Goal: Entertainment & Leisure: Consume media (video, audio)

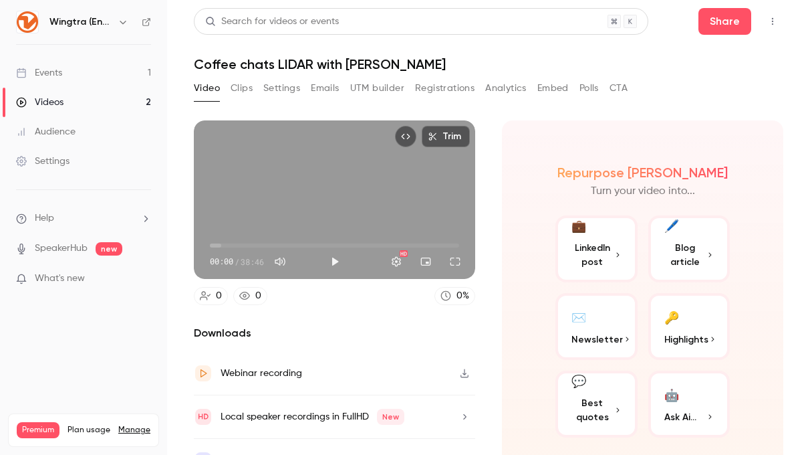
scroll to position [27, 0]
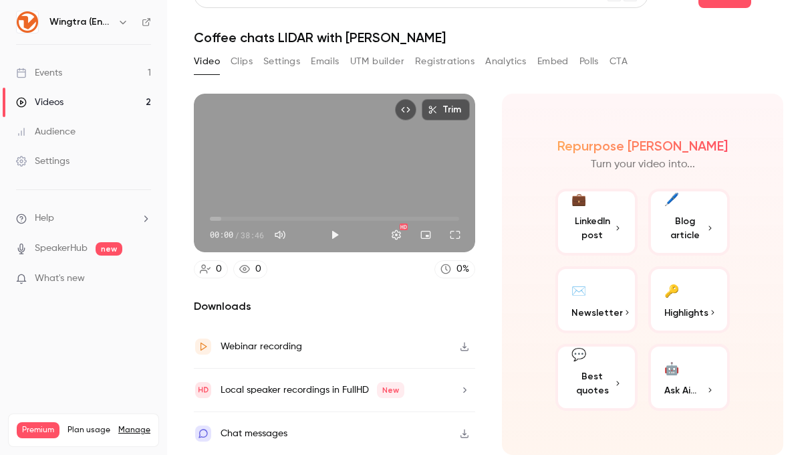
click at [64, 74] on link "Events 1" at bounding box center [83, 72] width 167 height 29
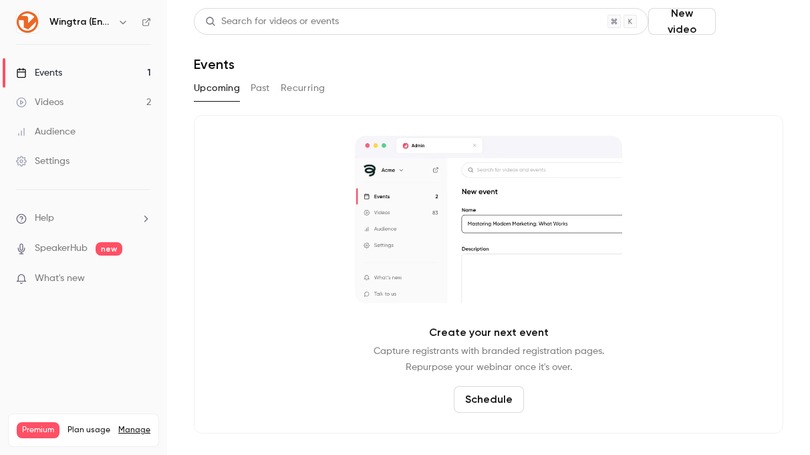
click at [755, 23] on button "Schedule" at bounding box center [752, 21] width 62 height 27
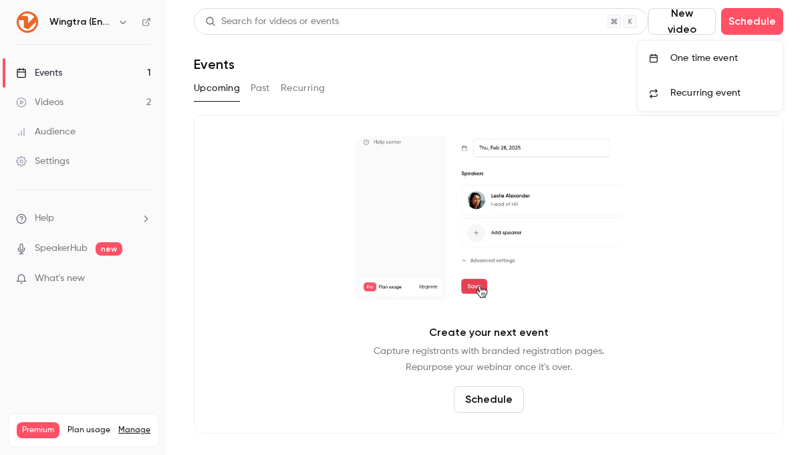
click at [726, 61] on div "One time event" at bounding box center [722, 57] width 102 height 13
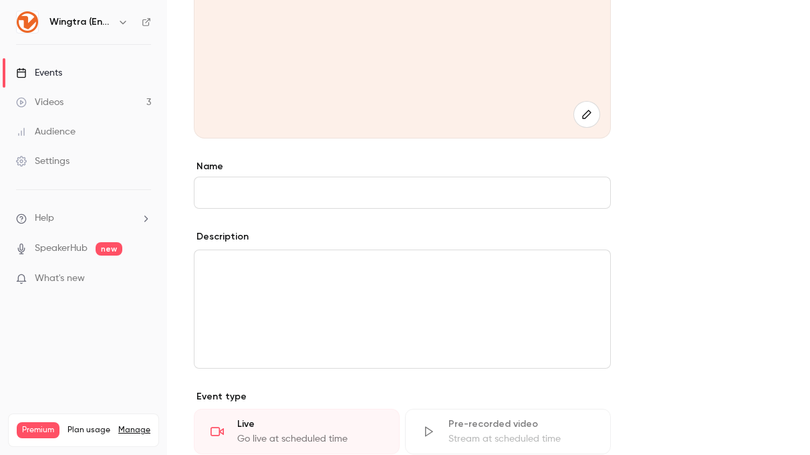
scroll to position [237, 0]
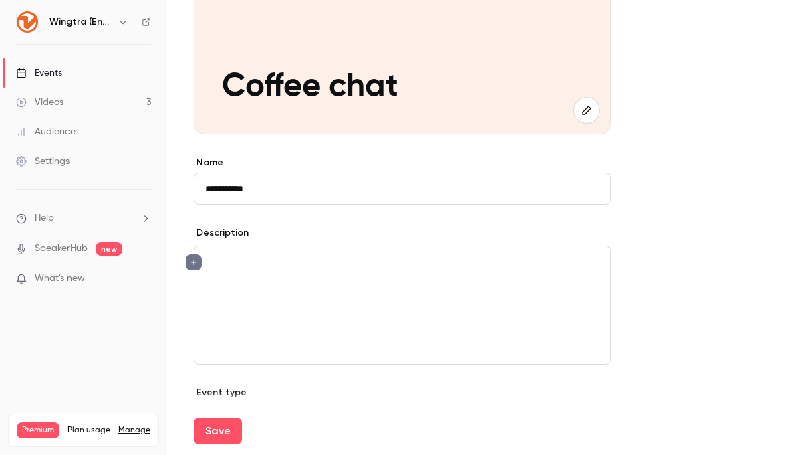
click at [393, 191] on input "**********" at bounding box center [402, 188] width 417 height 32
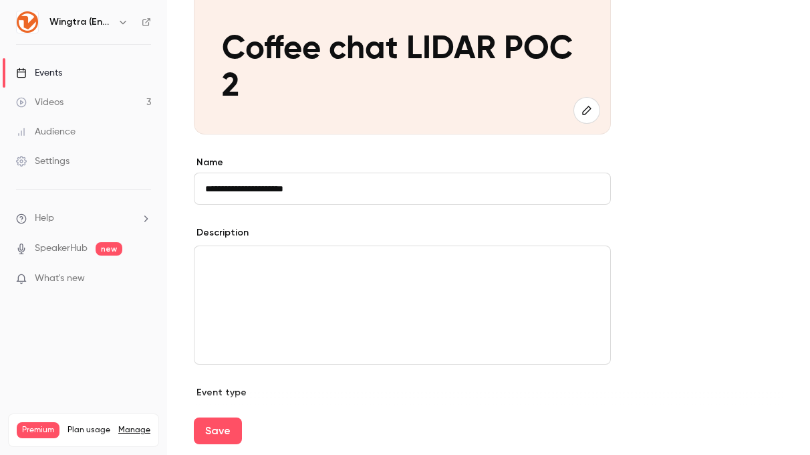
type input "**********"
click at [368, 277] on div "editor" at bounding box center [403, 305] width 416 height 118
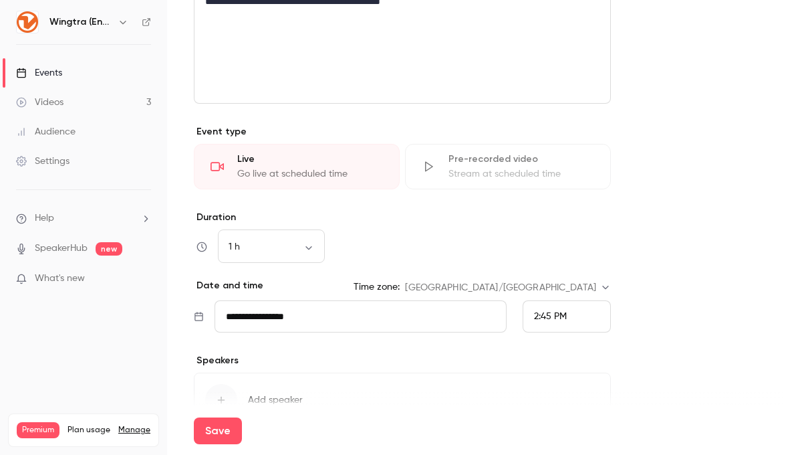
scroll to position [503, 0]
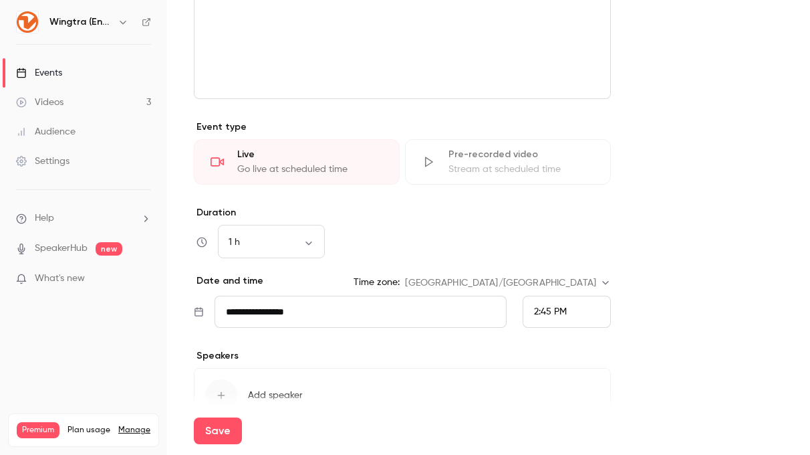
click at [325, 314] on input "**********" at bounding box center [361, 311] width 292 height 32
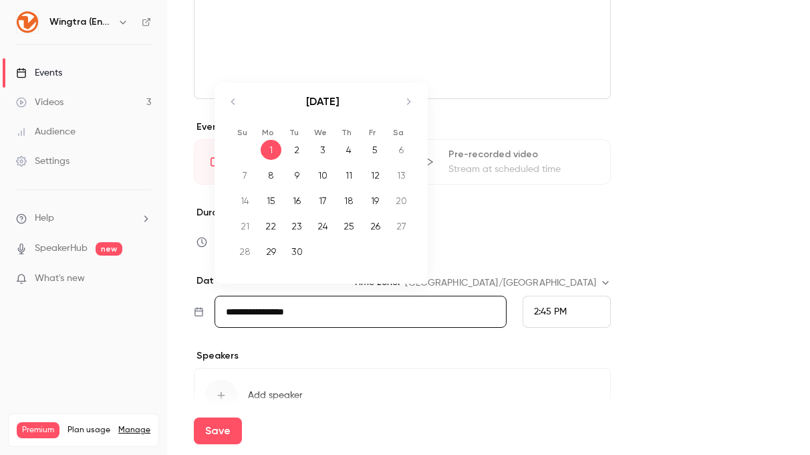
click at [326, 154] on div "3" at bounding box center [323, 150] width 21 height 20
type input "**********"
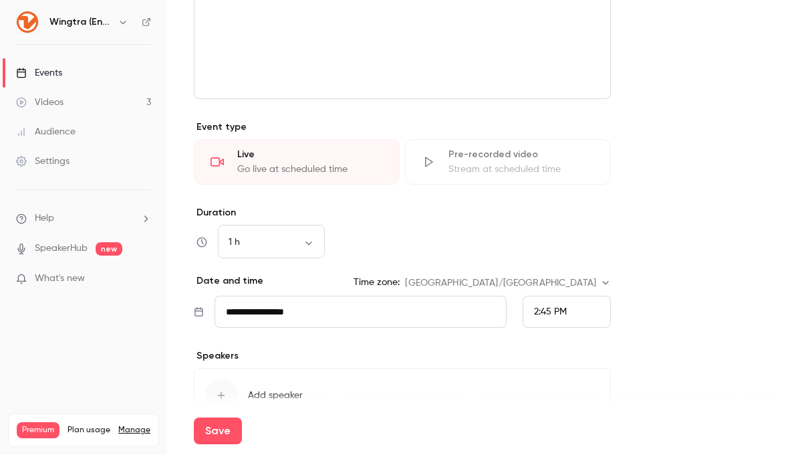
click at [250, 308] on input "**********" at bounding box center [361, 311] width 292 height 32
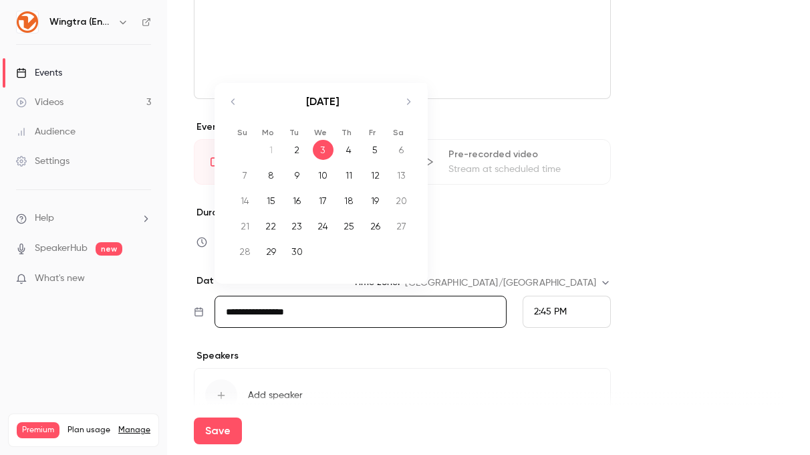
click at [569, 306] on div "2:45 PM" at bounding box center [567, 311] width 88 height 32
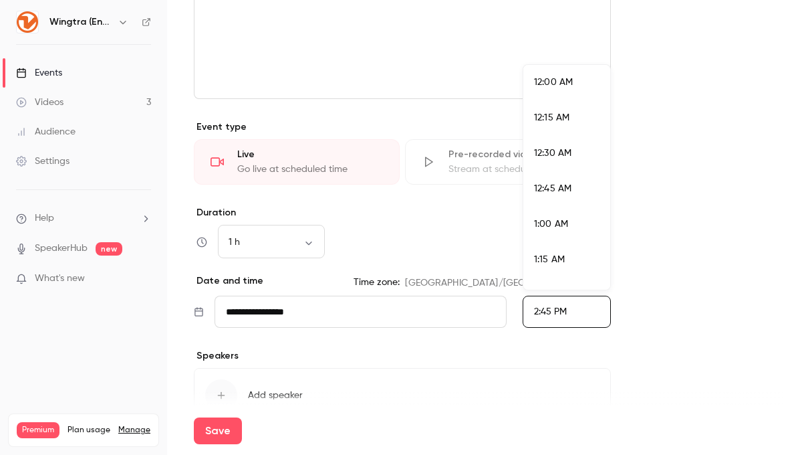
scroll to position [1996, 0]
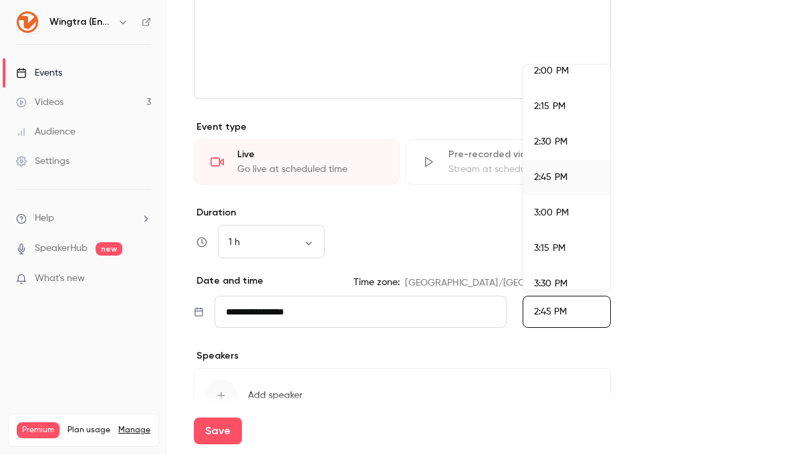
click at [565, 76] on div "2:00 PM" at bounding box center [567, 71] width 66 height 14
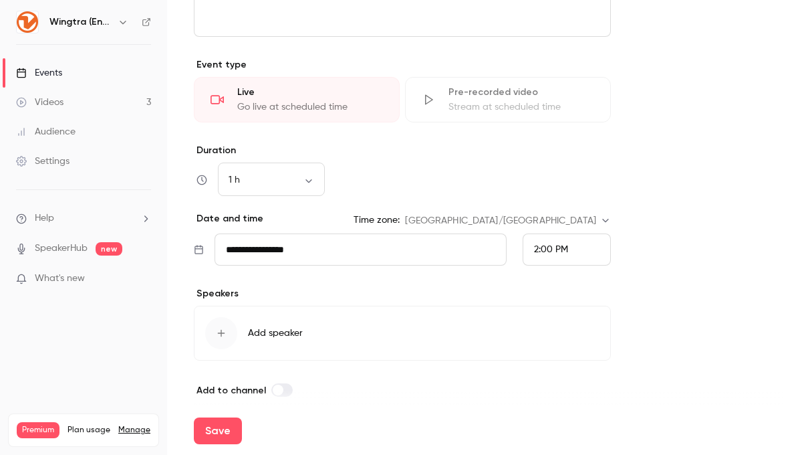
scroll to position [578, 0]
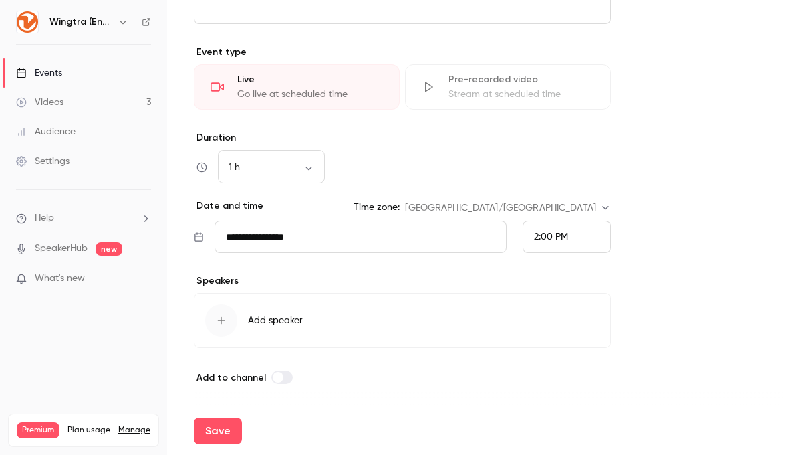
click at [280, 321] on span "Add speaker" at bounding box center [275, 320] width 55 height 13
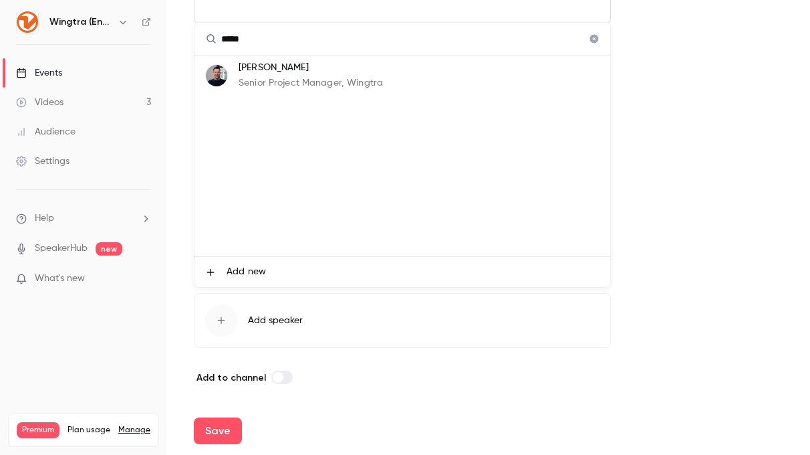
type input "*****"
click at [300, 82] on p "Senior Project Manager, Wingtra" at bounding box center [311, 83] width 144 height 14
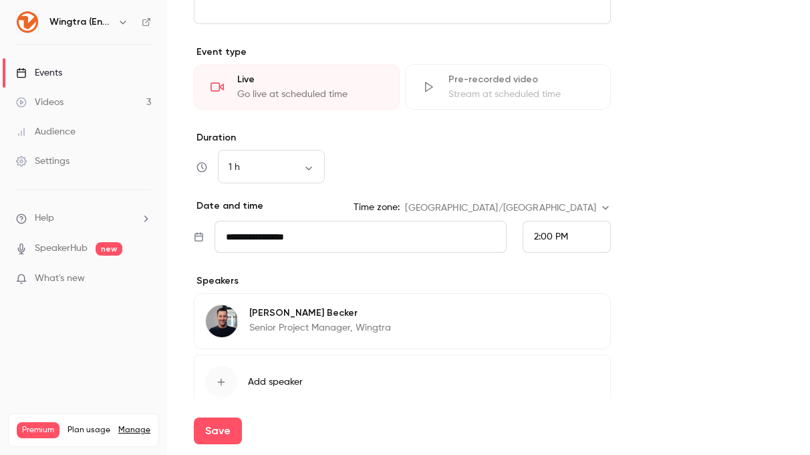
click at [251, 383] on span "Add speaker" at bounding box center [275, 381] width 55 height 13
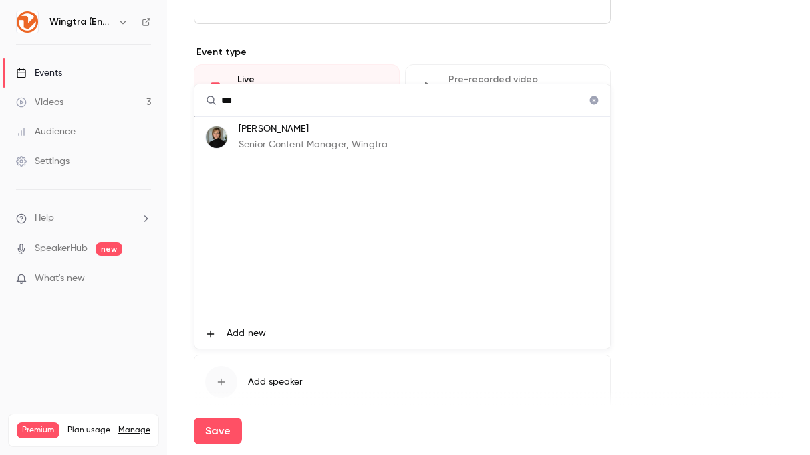
type input "***"
click at [293, 138] on p "Senior Content Manager, Wingtra" at bounding box center [313, 145] width 149 height 14
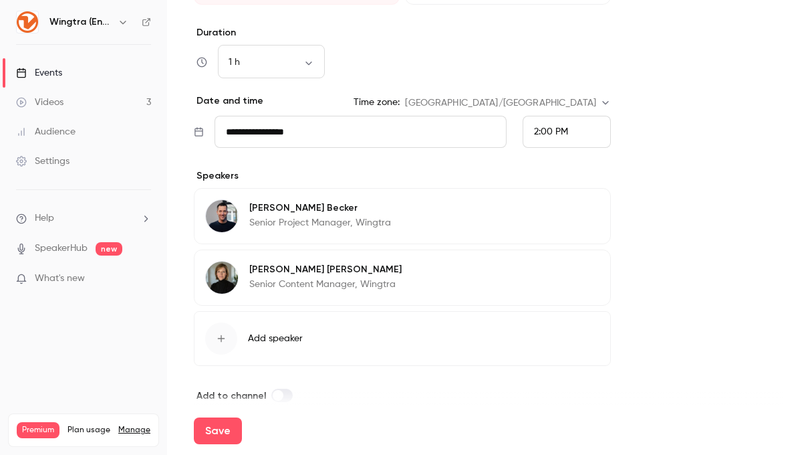
scroll to position [701, 0]
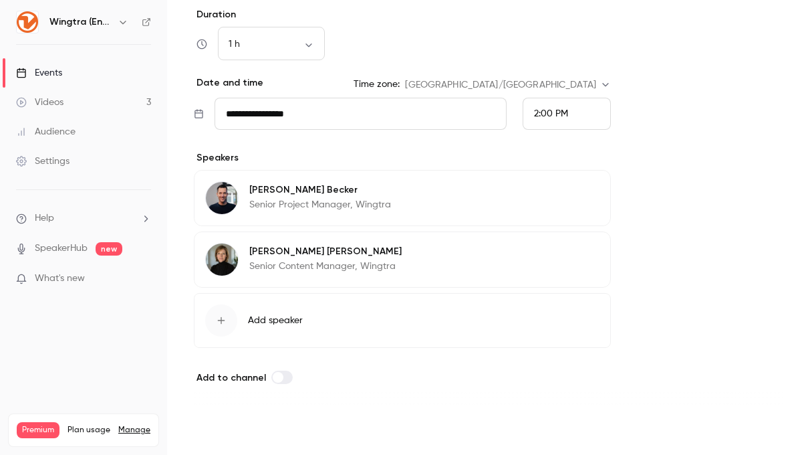
click at [213, 427] on button "Save" at bounding box center [218, 430] width 48 height 27
type input "**********"
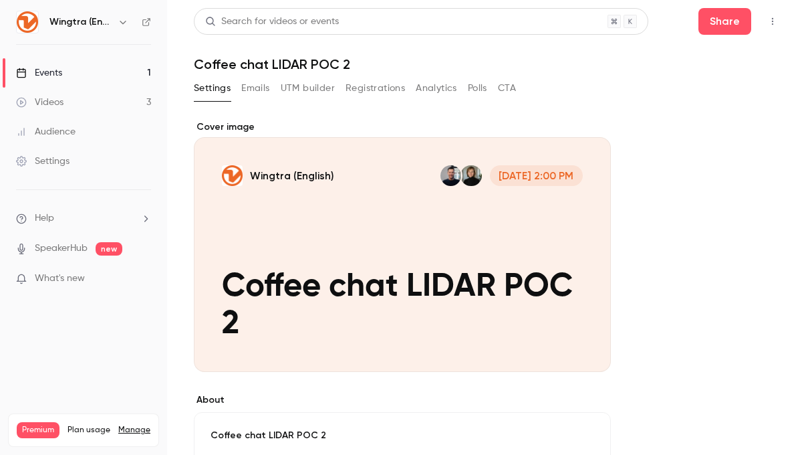
click at [62, 94] on link "Videos 3" at bounding box center [83, 102] width 167 height 29
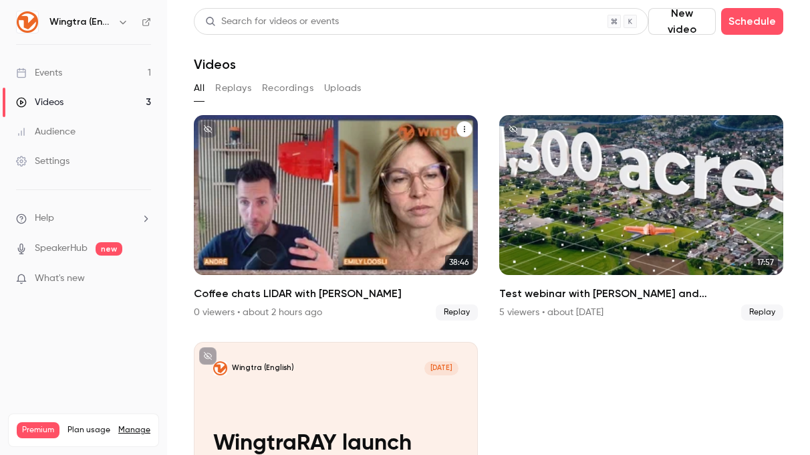
click at [463, 125] on icon "Coffee chats LIDAR with André" at bounding box center [465, 129] width 8 height 8
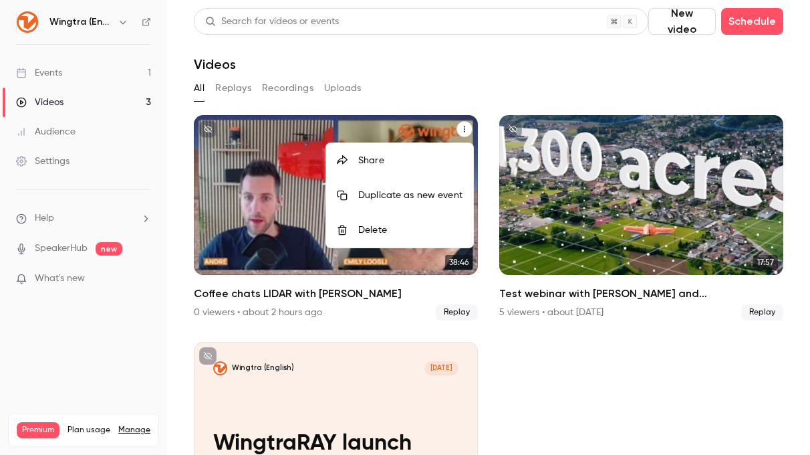
click at [386, 134] on div at bounding box center [405, 227] width 810 height 455
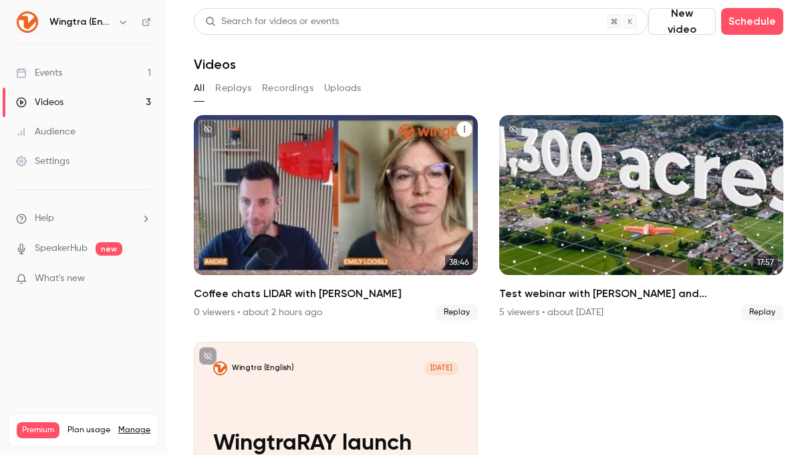
click at [361, 203] on div "Wingtra (English) [DATE] Coffee chats LIDAR with [PERSON_NAME]" at bounding box center [336, 195] width 284 height 160
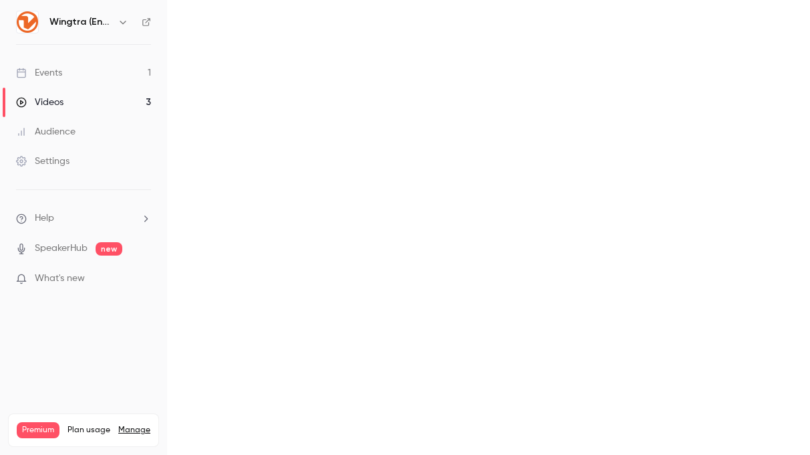
click at [361, 203] on main at bounding box center [488, 227] width 643 height 455
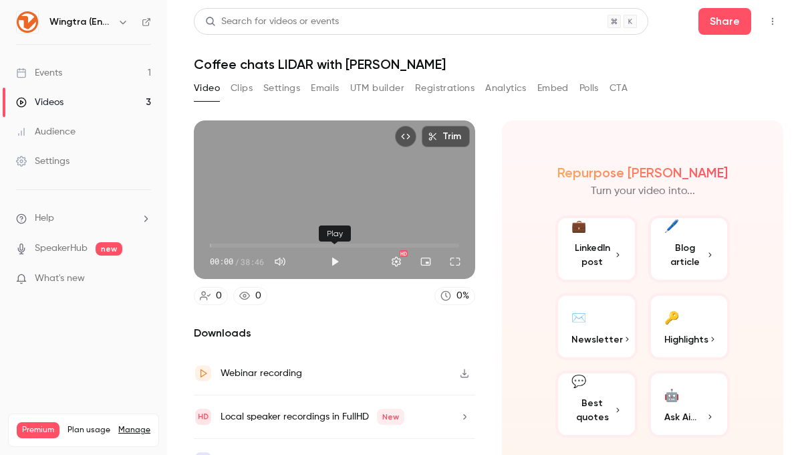
click at [334, 262] on button "Play" at bounding box center [335, 261] width 27 height 27
click at [231, 245] on span "00:06" at bounding box center [334, 245] width 249 height 21
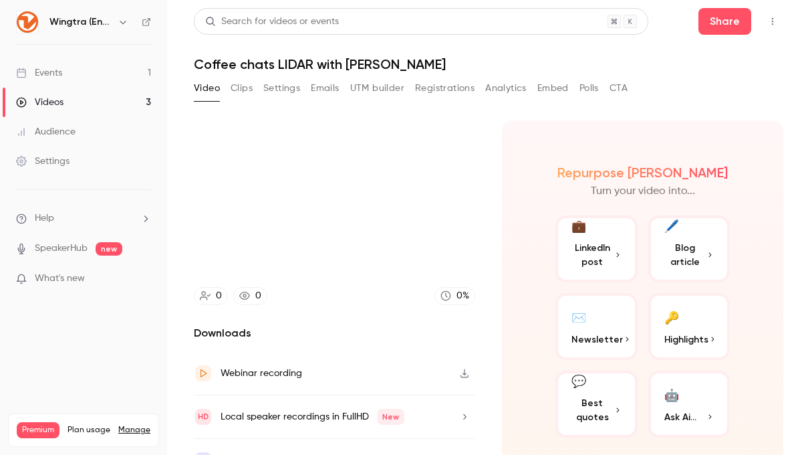
scroll to position [27, 0]
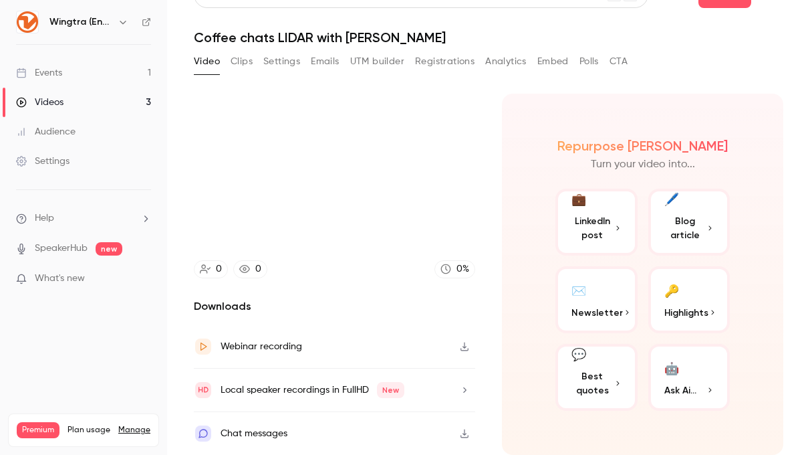
click at [466, 388] on icon "button" at bounding box center [464, 389] width 11 height 9
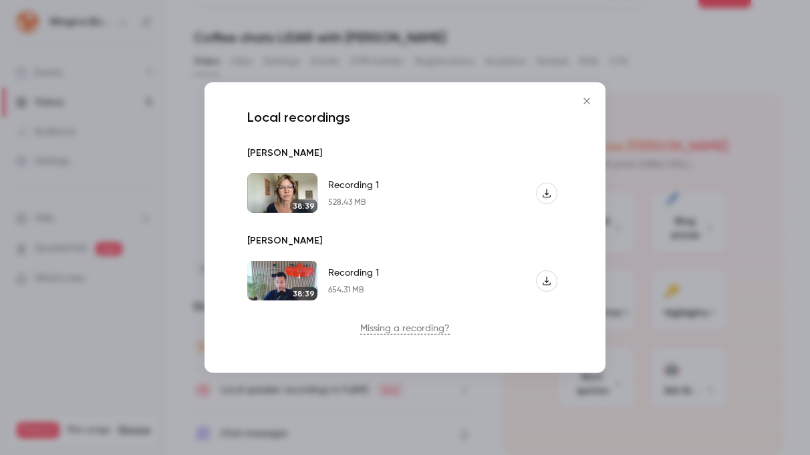
click at [548, 193] on icon "button" at bounding box center [546, 192] width 9 height 9
click at [545, 282] on icon "button" at bounding box center [546, 280] width 9 height 9
click at [582, 98] on icon "Close" at bounding box center [587, 101] width 16 height 11
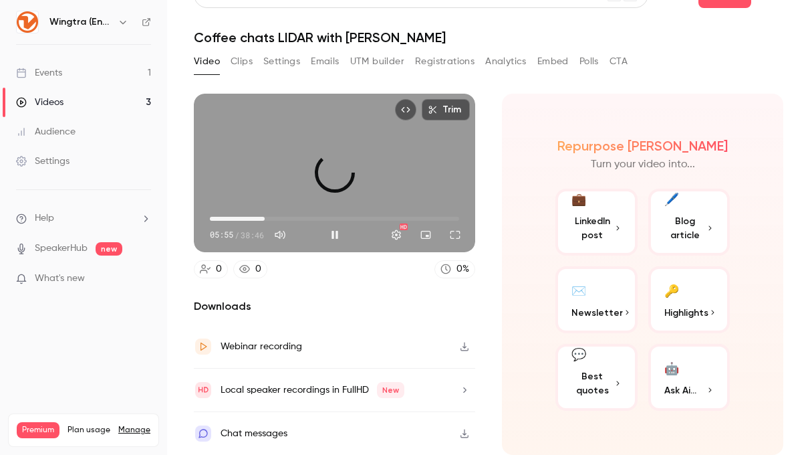
drag, startPoint x: 239, startPoint y: 216, endPoint x: 265, endPoint y: 215, distance: 26.1
click at [265, 217] on span "08:31" at bounding box center [265, 219] width 4 height 4
drag, startPoint x: 265, startPoint y: 217, endPoint x: 277, endPoint y: 217, distance: 12.0
click at [276, 217] on span "09:58" at bounding box center [274, 219] width 4 height 4
click at [284, 215] on span "11:32" at bounding box center [334, 218] width 249 height 21
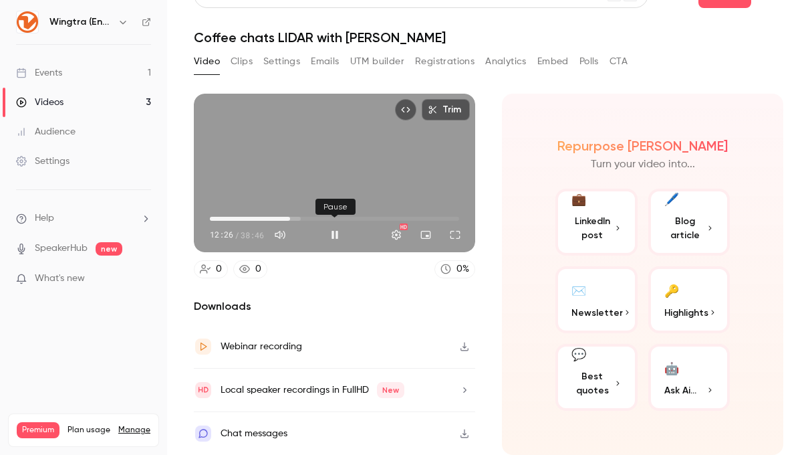
click at [334, 231] on button "Pause" at bounding box center [335, 234] width 27 height 27
click at [336, 235] on button "Play" at bounding box center [335, 234] width 27 height 27
drag, startPoint x: 293, startPoint y: 219, endPoint x: 286, endPoint y: 219, distance: 7.4
click at [286, 219] on span "11:44" at bounding box center [285, 219] width 4 height 4
click at [291, 217] on span "12:40" at bounding box center [291, 219] width 4 height 4
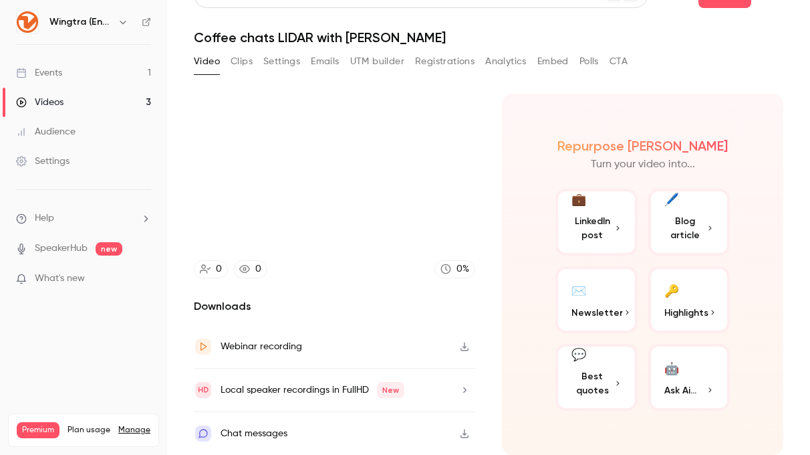
click at [291, 217] on video at bounding box center [334, 173] width 281 height 158
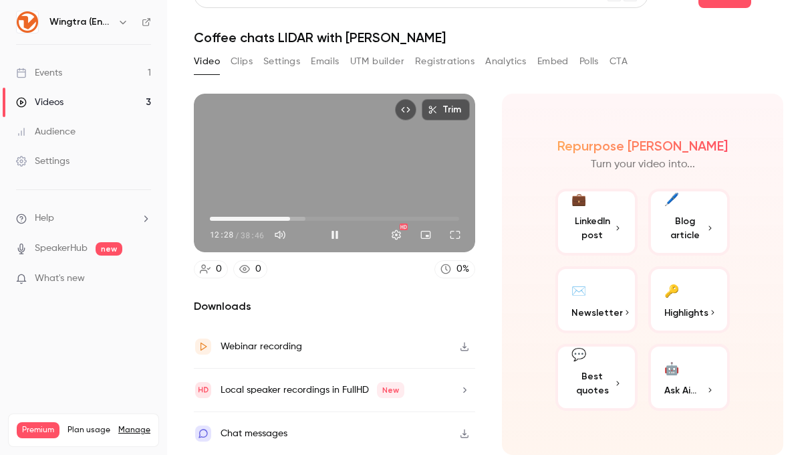
click at [290, 217] on span "12:28" at bounding box center [290, 219] width 4 height 4
click at [321, 219] on span "17:15" at bounding box center [321, 219] width 4 height 4
click at [349, 218] on span "17:50" at bounding box center [334, 218] width 249 height 21
click at [372, 217] on span "25:09" at bounding box center [334, 218] width 249 height 21
click at [383, 215] on span "26:55" at bounding box center [334, 218] width 249 height 21
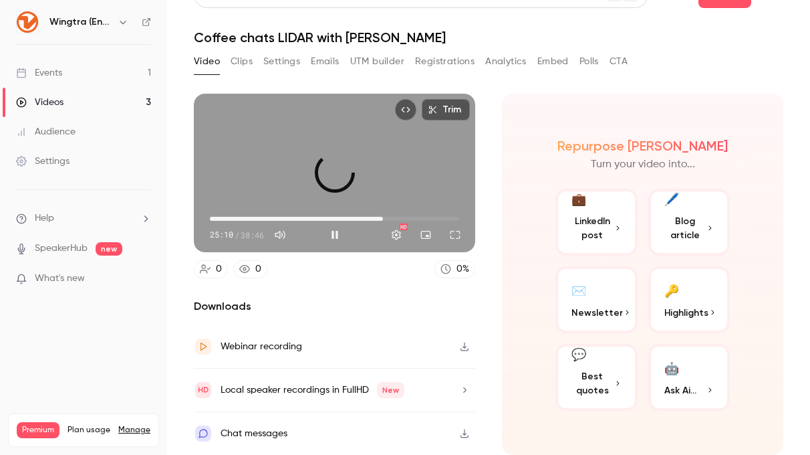
click at [364, 216] on span "26:55" at bounding box center [334, 218] width 249 height 21
click at [377, 219] on span "24:07" at bounding box center [334, 218] width 249 height 21
click at [372, 218] on span "25:15" at bounding box center [372, 219] width 4 height 4
click at [366, 217] on span "24:13" at bounding box center [366, 219] width 4 height 4
click at [387, 216] on span "27:32" at bounding box center [334, 218] width 249 height 21
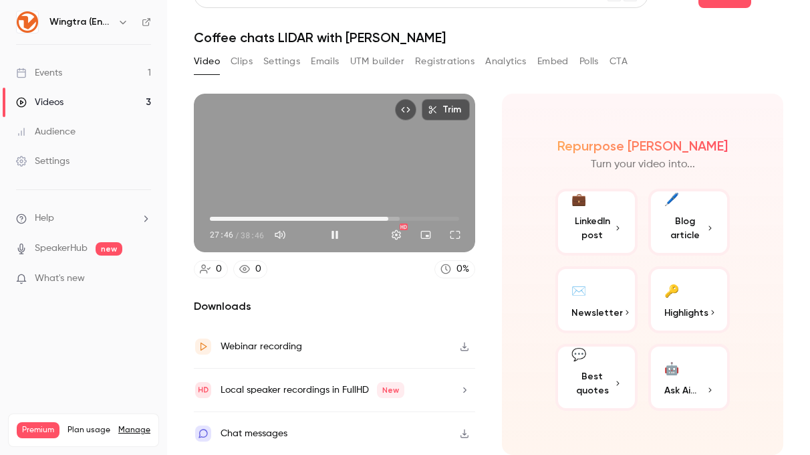
click at [399, 213] on span "27:46" at bounding box center [334, 218] width 249 height 21
click at [420, 215] on span "32:38" at bounding box center [334, 218] width 249 height 21
click at [424, 219] on div "Turn on miniplayer" at bounding box center [428, 206] width 86 height 29
click at [421, 219] on div "Turn on miniplayer" at bounding box center [428, 206] width 86 height 29
click at [419, 219] on div "Turn on miniplayer" at bounding box center [428, 206] width 86 height 29
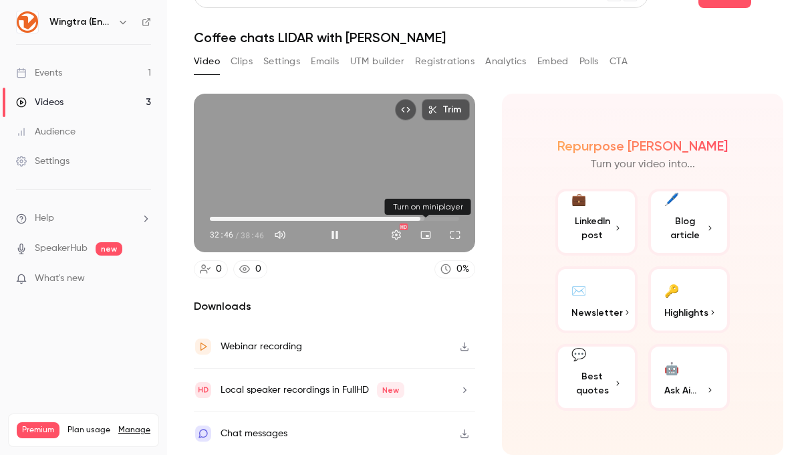
click at [412, 219] on div "Turn on miniplayer" at bounding box center [428, 206] width 86 height 29
click at [411, 218] on div "Turn on miniplayer" at bounding box center [428, 206] width 86 height 29
click at [411, 217] on div "Turn on miniplayer" at bounding box center [428, 206] width 86 height 29
click at [402, 169] on div "Trim 32:49 32:49 / 38:46 HD" at bounding box center [334, 173] width 281 height 158
click at [406, 213] on span "32:49" at bounding box center [334, 218] width 249 height 21
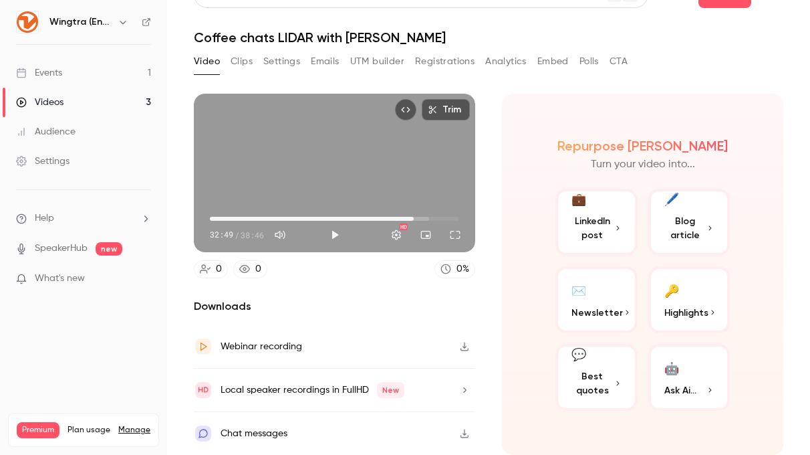
click at [414, 217] on span "31:42" at bounding box center [334, 218] width 249 height 21
click at [335, 166] on div "Trim 31:42 31:42 / 38:46 HD" at bounding box center [334, 173] width 281 height 158
click at [408, 218] on span "30:52" at bounding box center [408, 219] width 4 height 4
click at [336, 233] on button "Pause" at bounding box center [335, 234] width 27 height 27
click at [334, 233] on button "Play" at bounding box center [335, 234] width 27 height 27
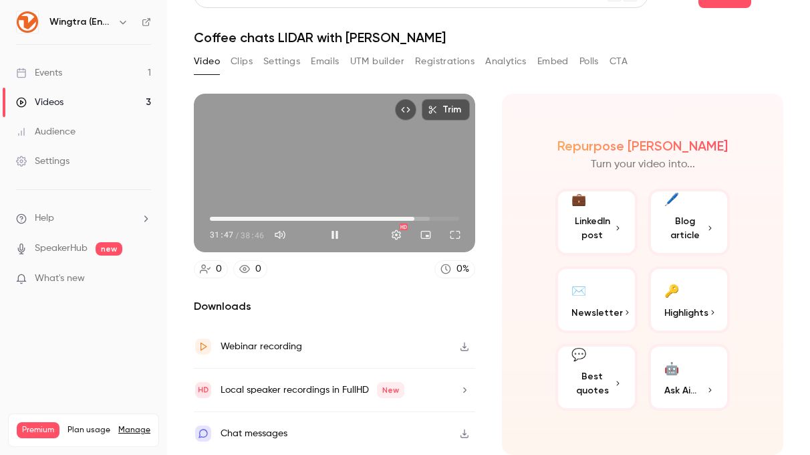
click at [405, 218] on span "31:47" at bounding box center [334, 218] width 249 height 21
click at [335, 233] on button "Pause" at bounding box center [335, 234] width 27 height 27
type input "******"
